Goal: Communication & Community: Answer question/provide support

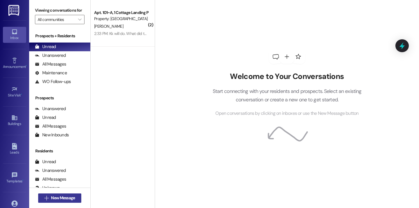
click at [62, 196] on span "New Message" at bounding box center [63, 198] width 24 height 6
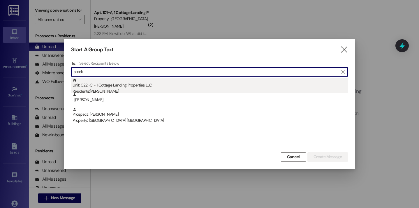
type input "stock"
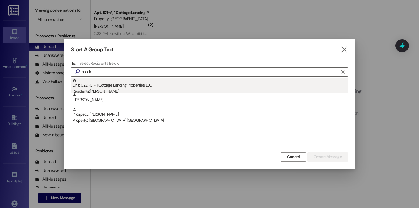
click at [118, 79] on div "Unit: 022~C - 1 Cottage Landing Properties LLC Residents: Loren Stockman" at bounding box center [209, 86] width 275 height 17
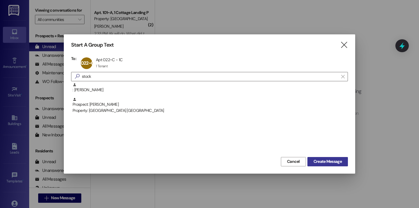
click at [330, 162] on span "Create Message" at bounding box center [327, 161] width 28 height 6
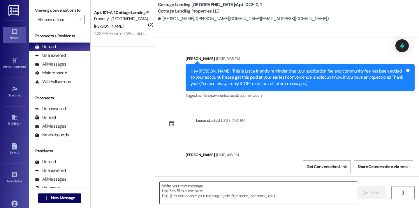
click at [204, 192] on textarea at bounding box center [258, 193] width 197 height 22
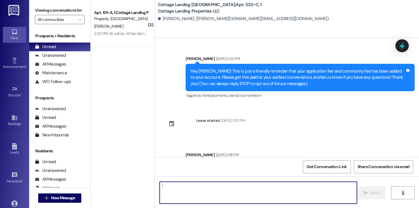
type textarea "!!"
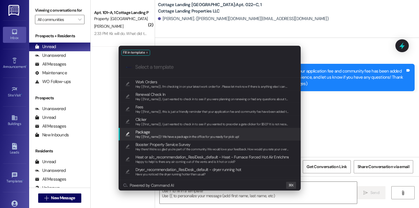
click at [153, 133] on span "Package" at bounding box center [187, 132] width 104 height 6
type textarea "Hey {{first_name}}! We have a package in the office for you ready for pick up!"
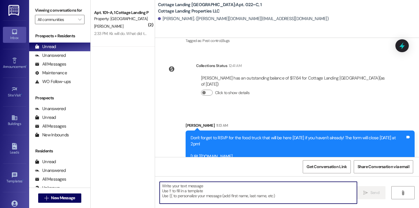
scroll to position [754, 0]
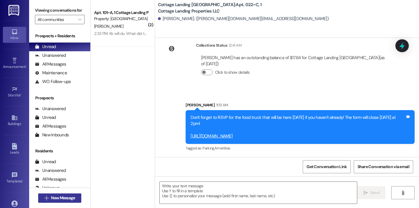
click at [72, 195] on span "New Message" at bounding box center [63, 198] width 24 height 6
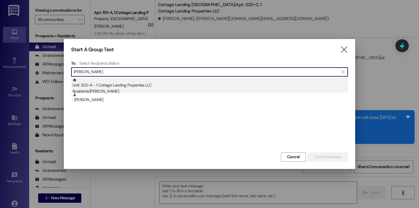
type input "morvant"
click at [141, 89] on div "Residents: Rachel Morvant" at bounding box center [209, 91] width 275 height 6
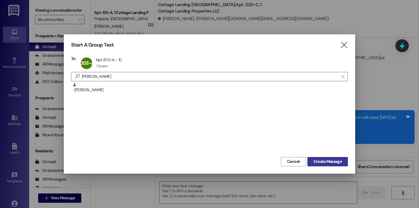
click at [333, 160] on span "Create Message" at bounding box center [327, 161] width 28 height 6
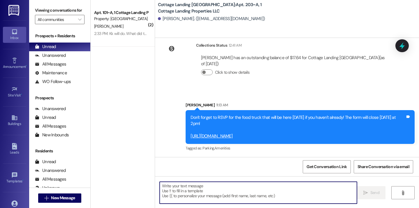
click at [225, 194] on textarea at bounding box center [258, 193] width 197 height 22
type textarea "!!"
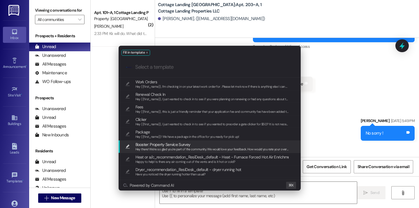
scroll to position [13612, 0]
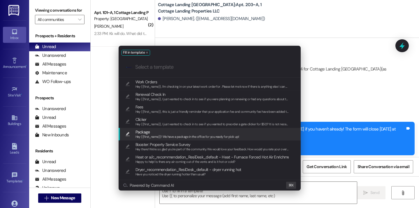
click at [182, 131] on span "Package" at bounding box center [187, 132] width 104 height 6
type textarea "Hey {{first_name}}! We have a package in the office for you ready for pick up!"
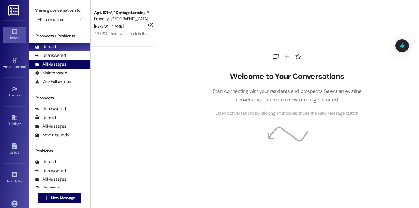
click at [45, 67] on div "All Messages" at bounding box center [50, 64] width 31 height 6
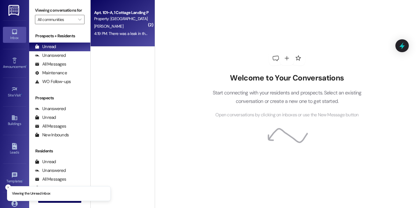
click at [125, 38] on div "Apt. 101~A, 1 Cottage Landing Properties LLC Property: [GEOGRAPHIC_DATA] [GEOGR…" at bounding box center [123, 23] width 64 height 47
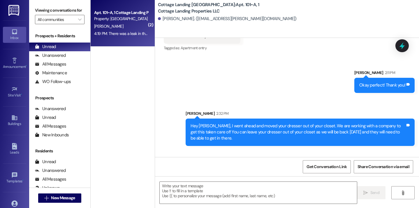
scroll to position [13181, 0]
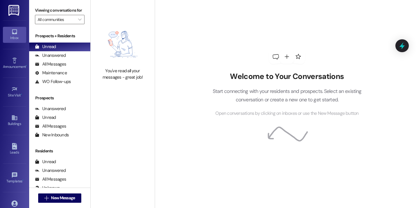
click at [17, 197] on div "Account Go to Account" at bounding box center [14, 206] width 23 height 29
click at [16, 203] on icon at bounding box center [14, 203] width 6 height 6
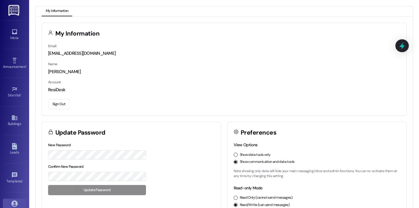
click at [61, 106] on button "Sign Out" at bounding box center [59, 104] width 22 height 10
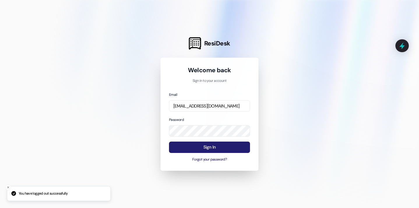
click at [217, 146] on button "Sign In" at bounding box center [209, 146] width 81 height 11
